Goal: Transaction & Acquisition: Purchase product/service

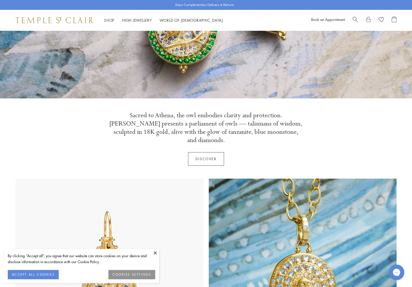
scroll to position [129, 0]
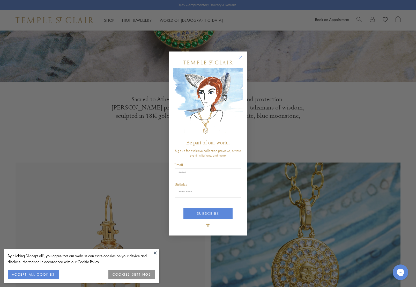
click at [242, 56] on circle "Close dialog" at bounding box center [241, 57] width 6 height 6
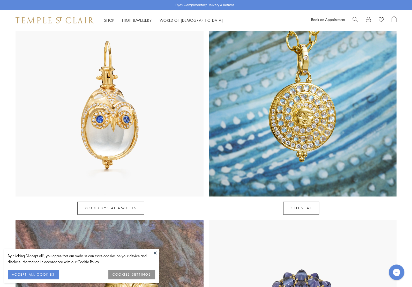
scroll to position [310, 0]
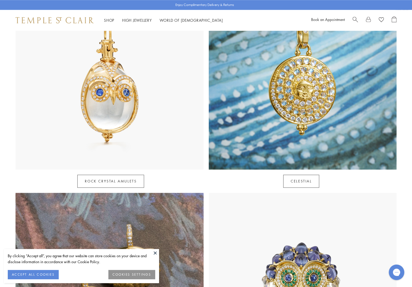
click at [155, 251] on button at bounding box center [155, 253] width 8 height 8
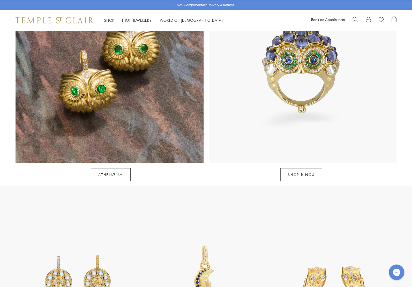
scroll to position [543, 0]
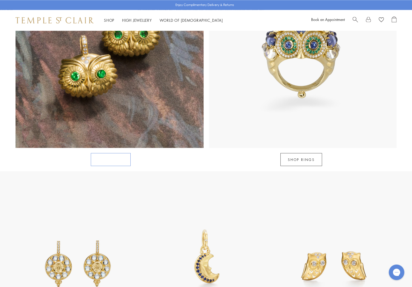
click at [110, 153] on link "Athenæum" at bounding box center [111, 159] width 40 height 13
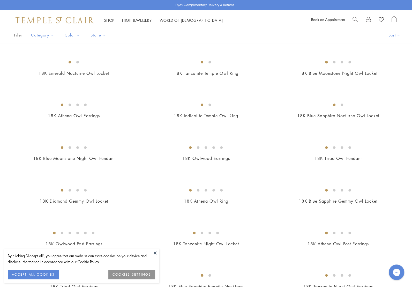
scroll to position [129, 0]
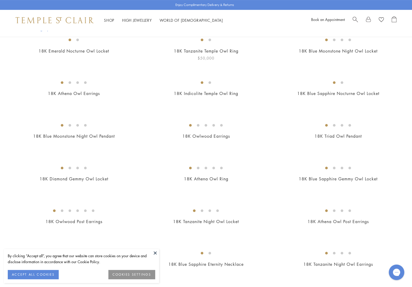
click at [0, 0] on img at bounding box center [0, 0] width 0 height 0
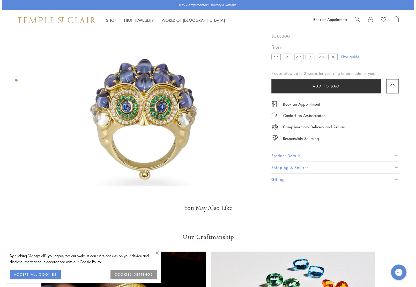
scroll to position [31, 0]
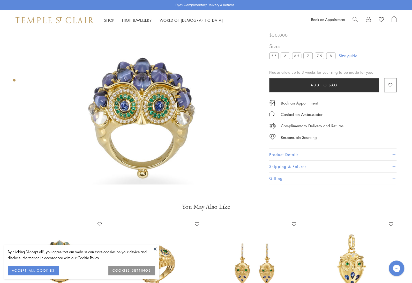
click at [269, 84] on button "Add to bag" at bounding box center [324, 85] width 110 height 14
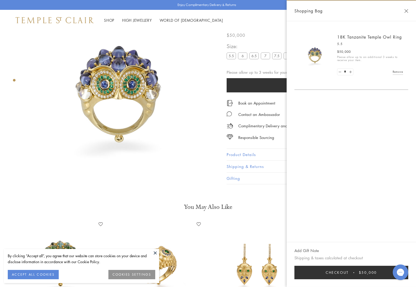
click at [370, 277] on button "Checkout $50,000" at bounding box center [351, 272] width 114 height 13
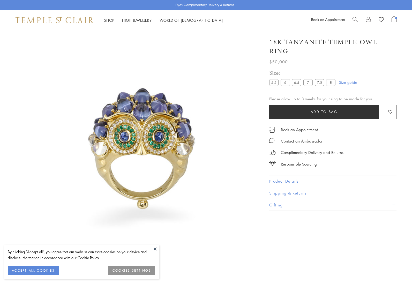
scroll to position [31, 0]
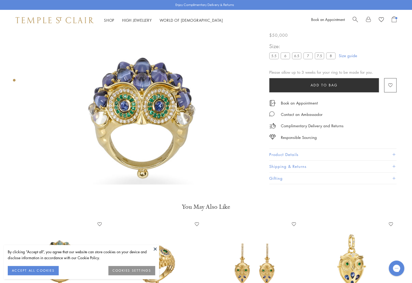
click at [119, 76] on img at bounding box center [144, 118] width 236 height 236
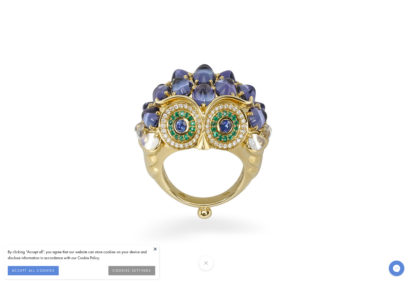
click at [196, 105] on img at bounding box center [206, 141] width 303 height 303
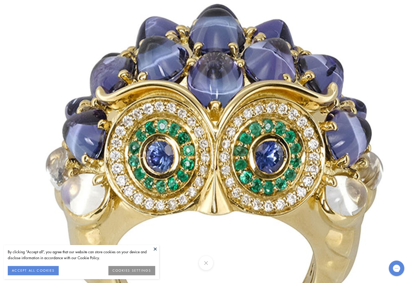
click at [225, 107] on img at bounding box center [221, 194] width 745 height 745
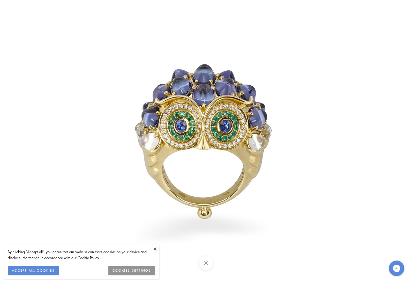
click at [207, 261] on button at bounding box center [206, 263] width 14 height 14
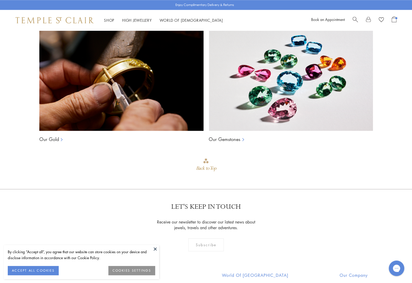
scroll to position [367, 0]
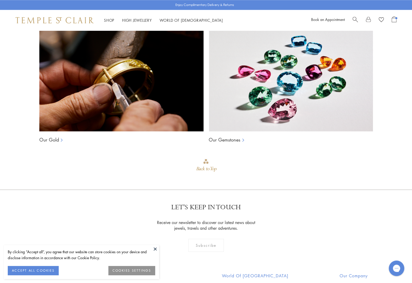
click at [405, 61] on div "Our Craftmanship Our Gold Our Gemstones Back to Top" at bounding box center [206, 100] width 412 height 180
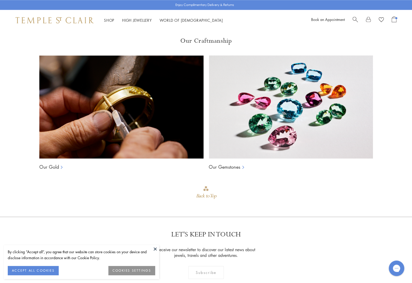
scroll to position [341, 0]
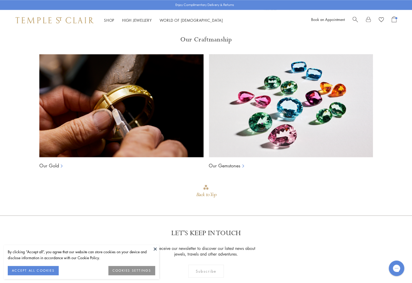
click at [136, 121] on img at bounding box center [121, 105] width 164 height 103
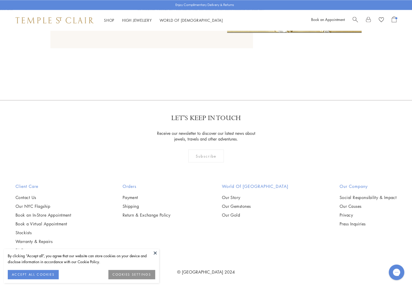
scroll to position [582, 0]
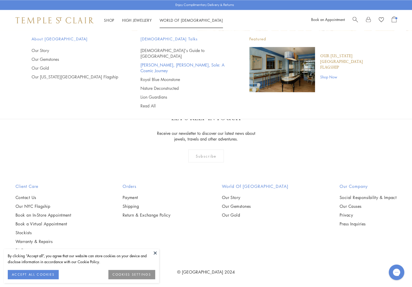
click at [158, 62] on link "[PERSON_NAME], [PERSON_NAME], Sole: A Cosmic Journey" at bounding box center [184, 67] width 88 height 11
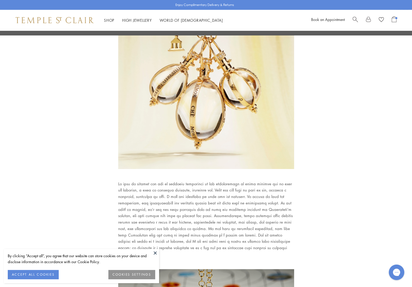
scroll to position [1242, 0]
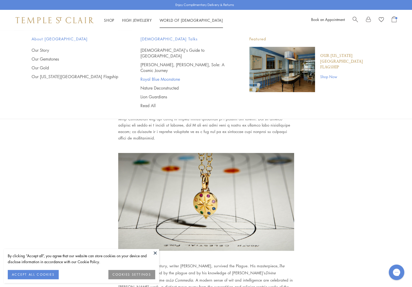
click at [156, 76] on link "Royal Blue Moonstone" at bounding box center [184, 79] width 88 height 6
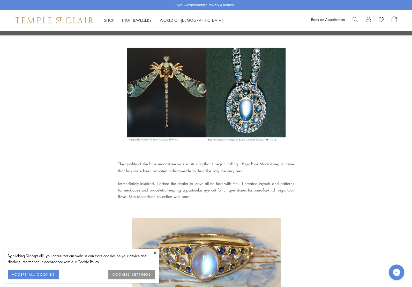
scroll to position [336, 0]
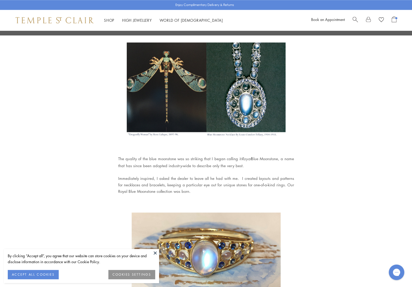
click at [53, 21] on img at bounding box center [55, 20] width 78 height 6
